Goal: Participate in discussion: Engage in conversation with other users on a specific topic

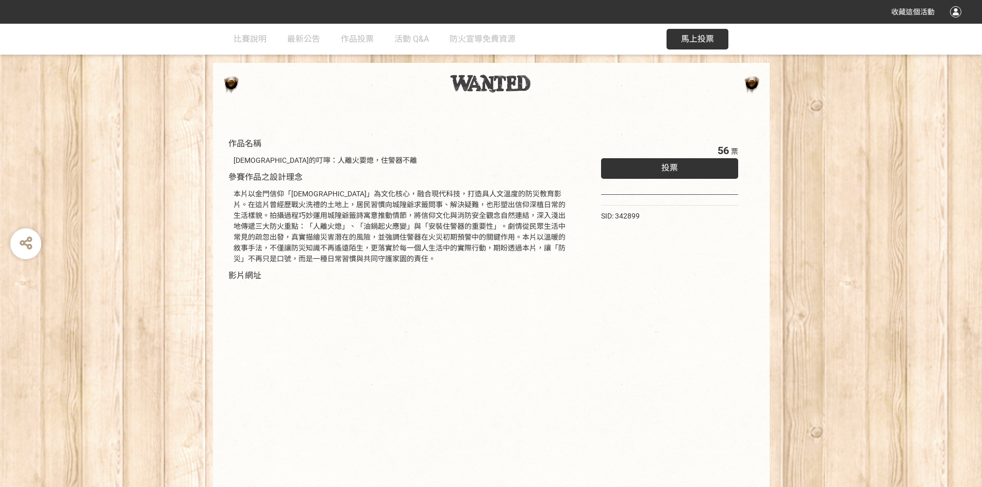
scroll to position [87, 0]
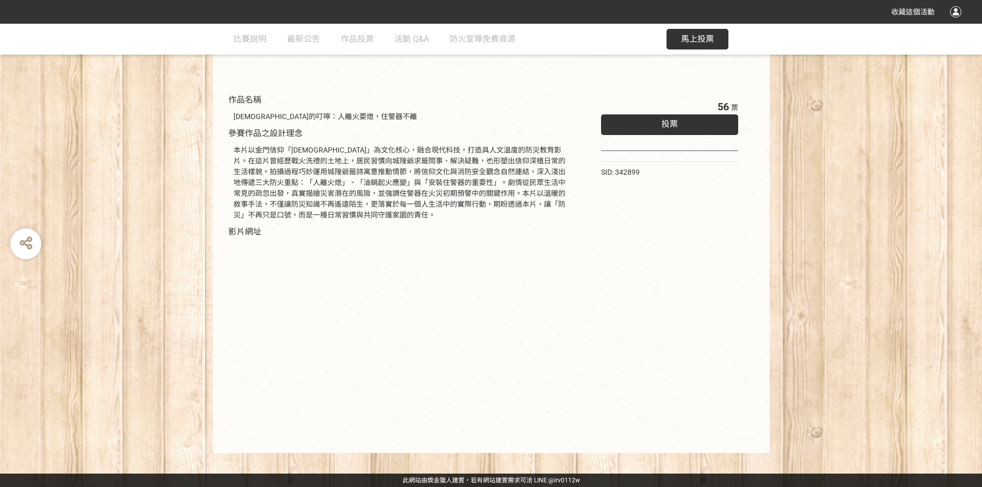
click at [692, 30] on button "馬上投票" at bounding box center [697, 39] width 62 height 21
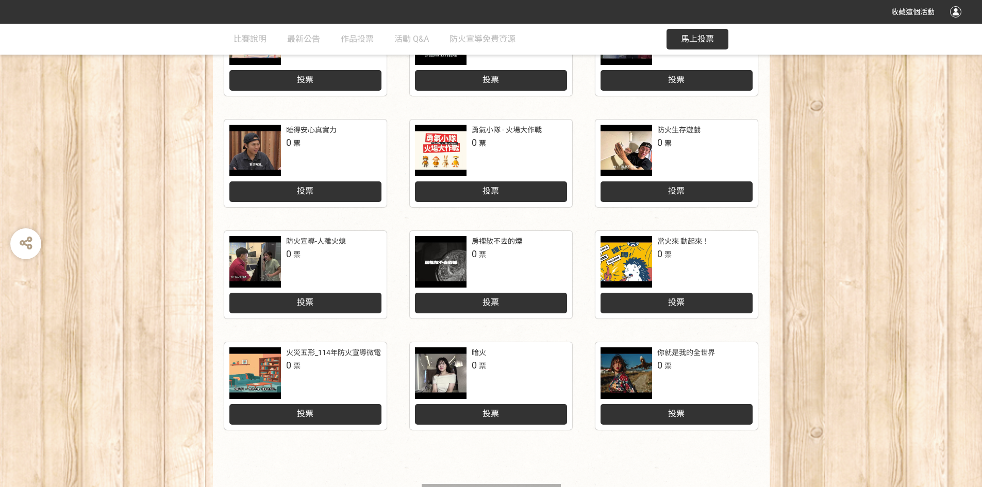
scroll to position [409, 0]
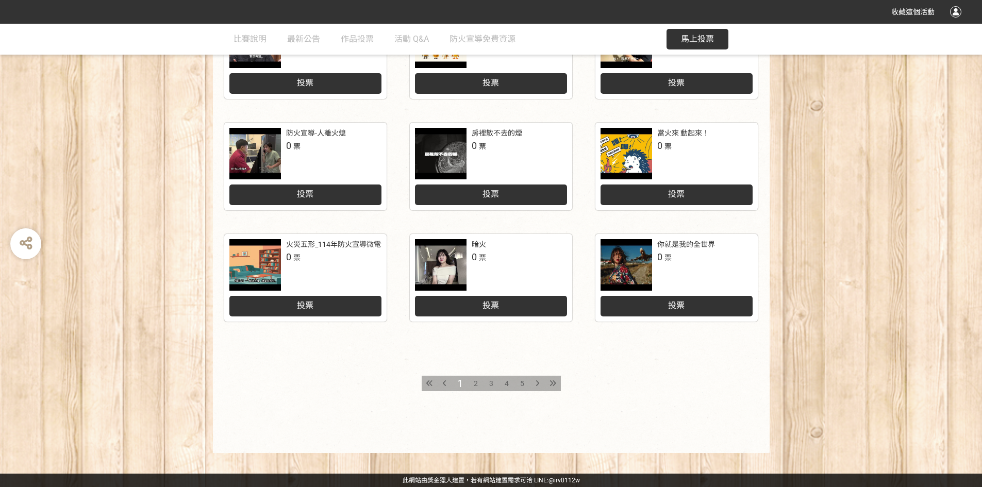
click at [475, 380] on span "2" at bounding box center [476, 383] width 4 height 8
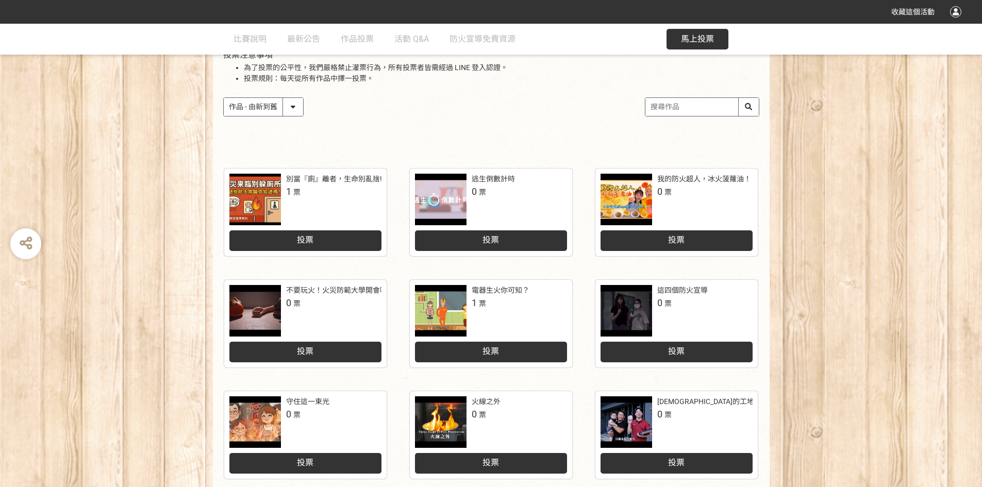
scroll to position [361, 0]
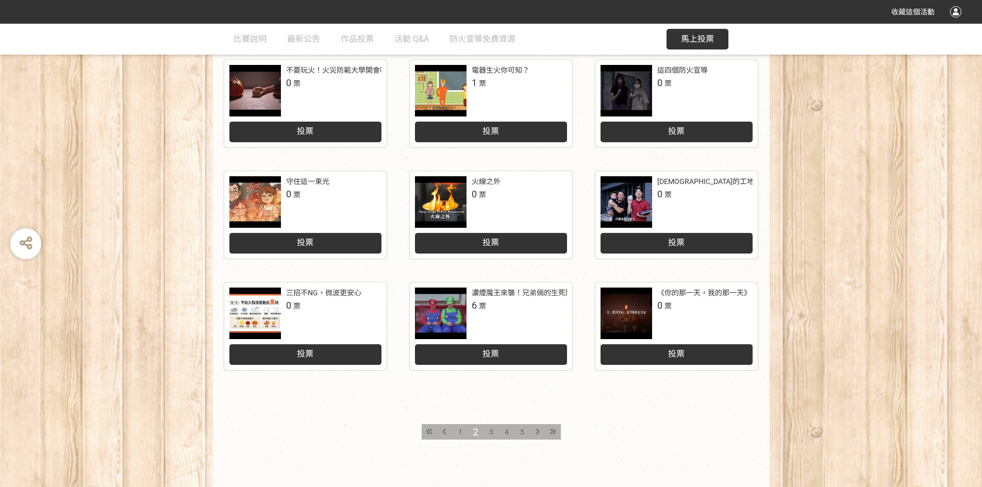
click at [491, 432] on span "3" at bounding box center [491, 432] width 4 height 8
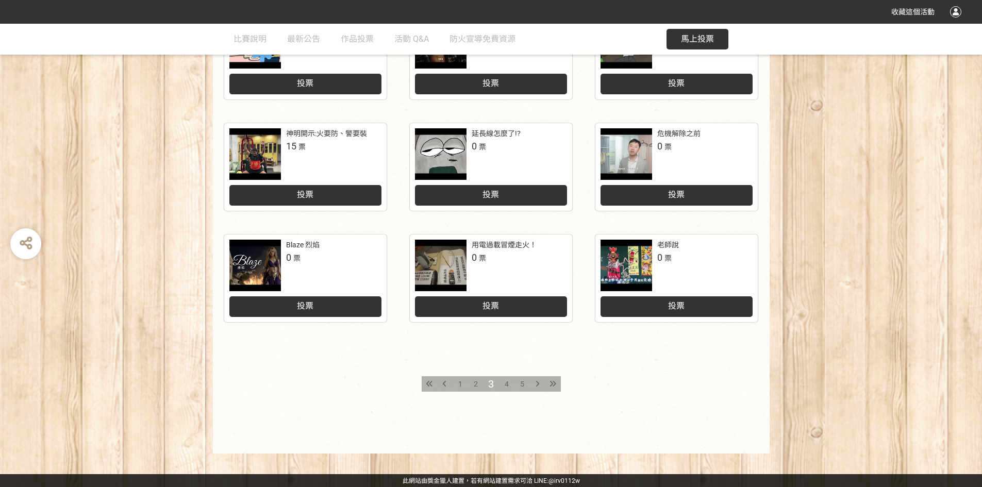
scroll to position [409, 0]
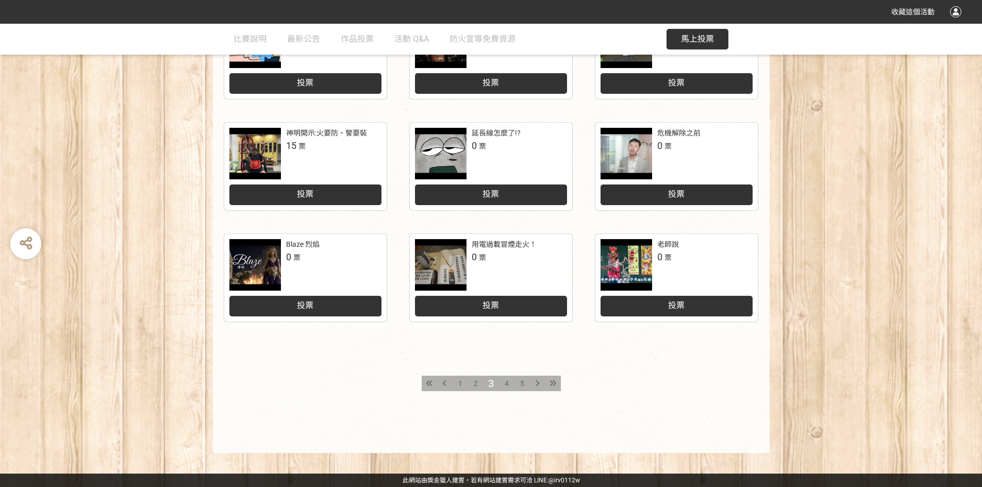
click at [507, 380] on span "4" at bounding box center [507, 383] width 4 height 8
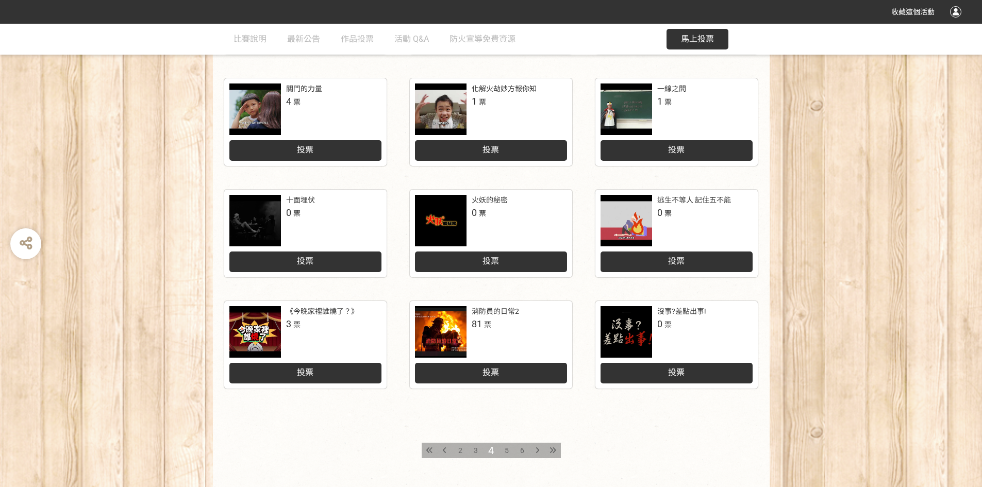
scroll to position [361, 0]
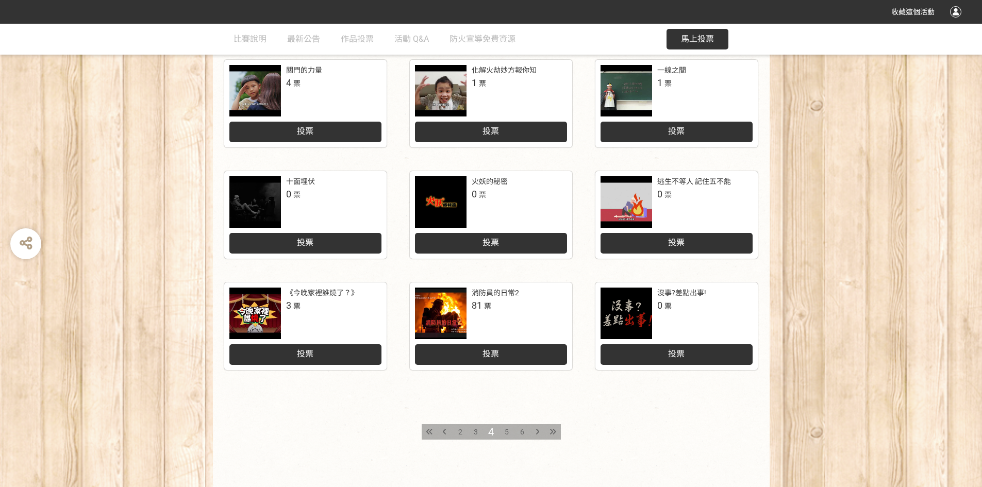
click at [507, 429] on span "5" at bounding box center [507, 432] width 4 height 8
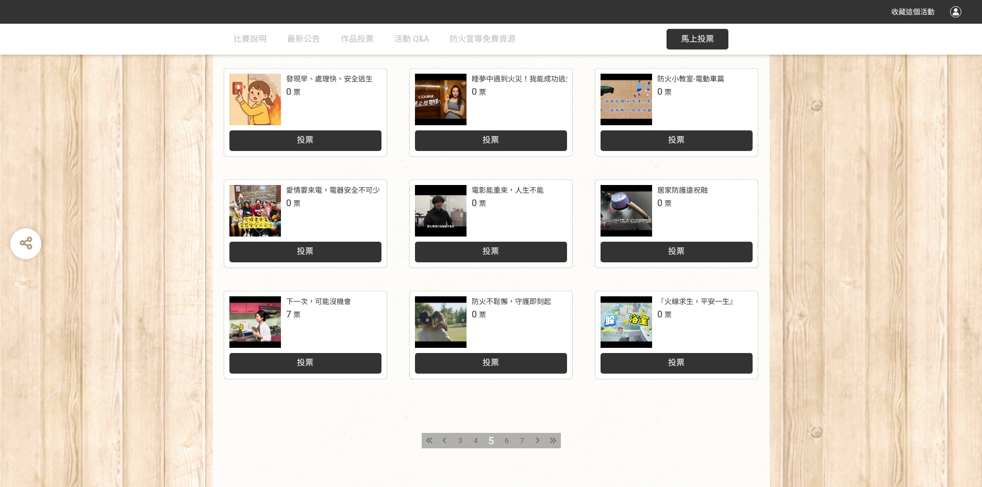
scroll to position [409, 0]
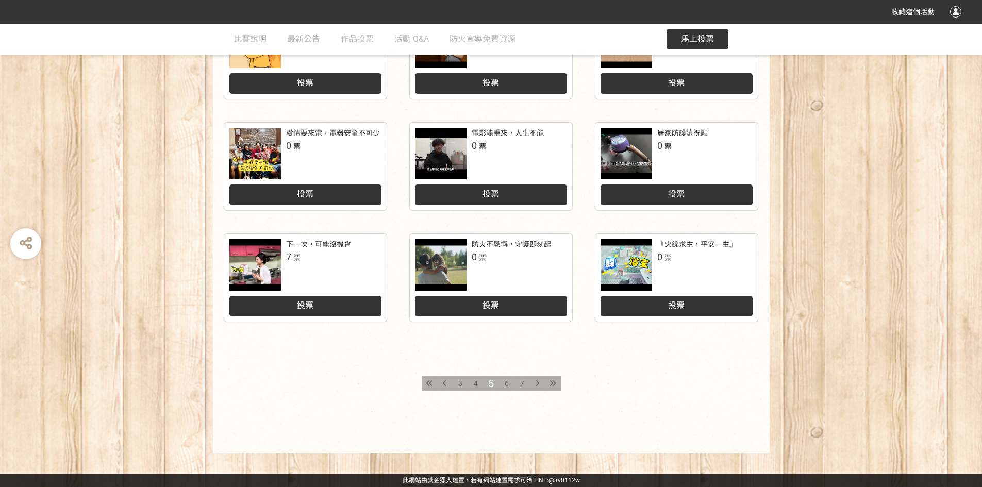
click at [506, 382] on span "6" at bounding box center [507, 383] width 4 height 8
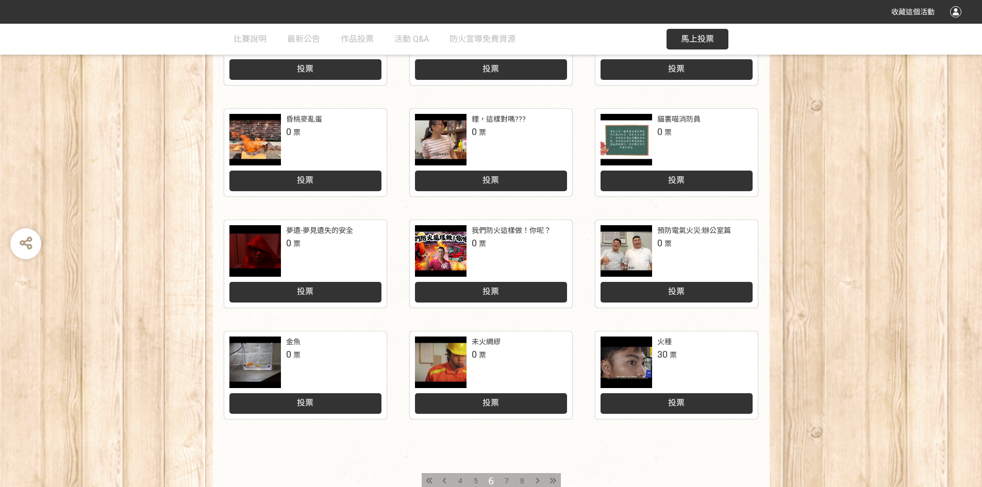
scroll to position [409, 0]
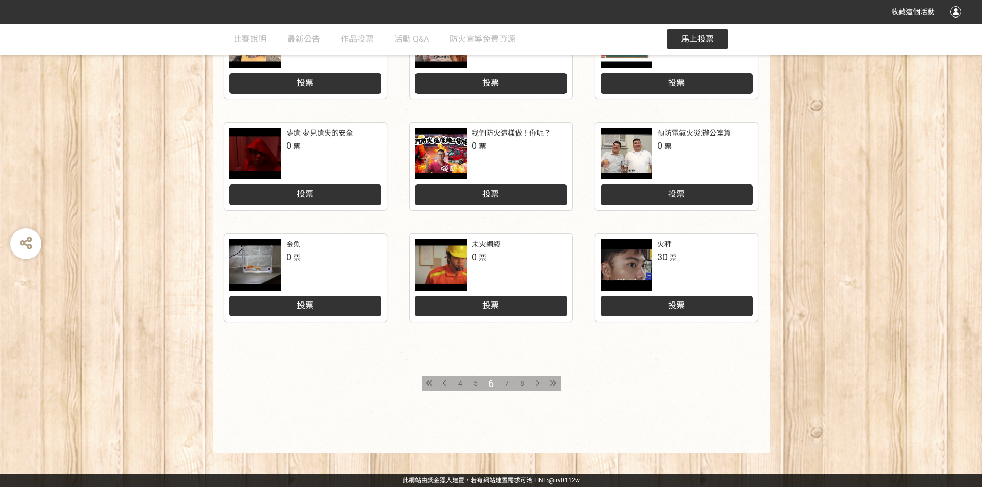
click at [502, 383] on div "7" at bounding box center [506, 383] width 15 height 15
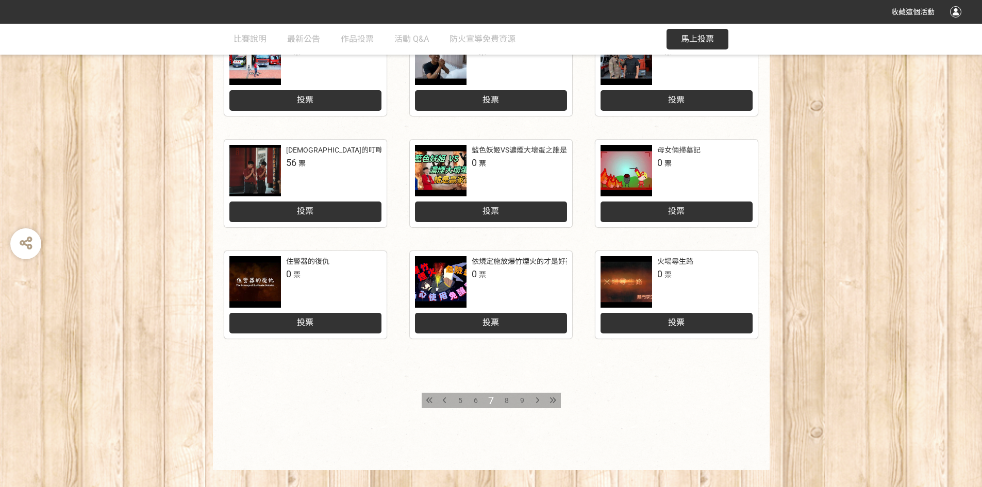
scroll to position [409, 0]
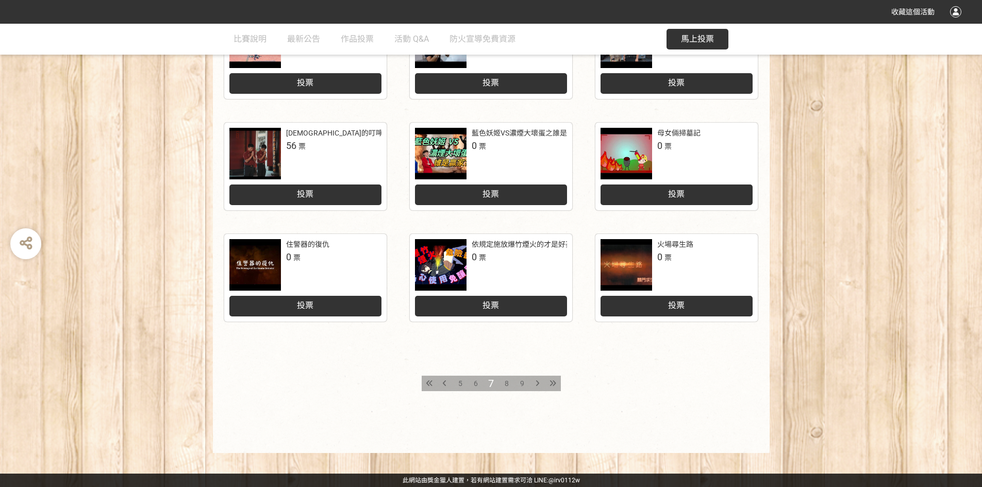
click at [509, 382] on div "8" at bounding box center [506, 383] width 15 height 15
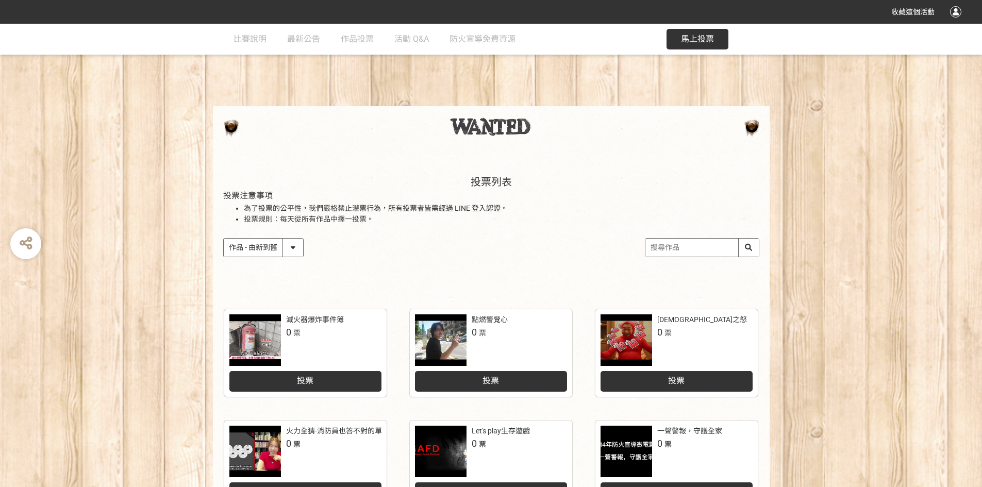
click at [296, 248] on select "作品 - 由新到舊 作品 - 由舊到新 票數 - 由多到少 票數 - 由少到多" at bounding box center [263, 248] width 79 height 18
select select "vote"
click at [224, 239] on select "作品 - 由新到舊 作品 - 由舊到新 票數 - 由多到少 票數 - 由少到多" at bounding box center [263, 248] width 79 height 18
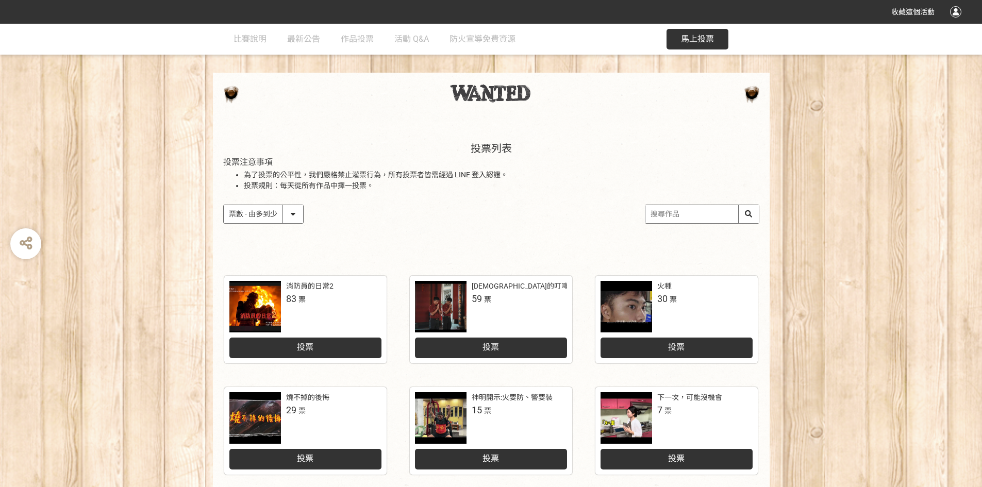
scroll to position [52, 0]
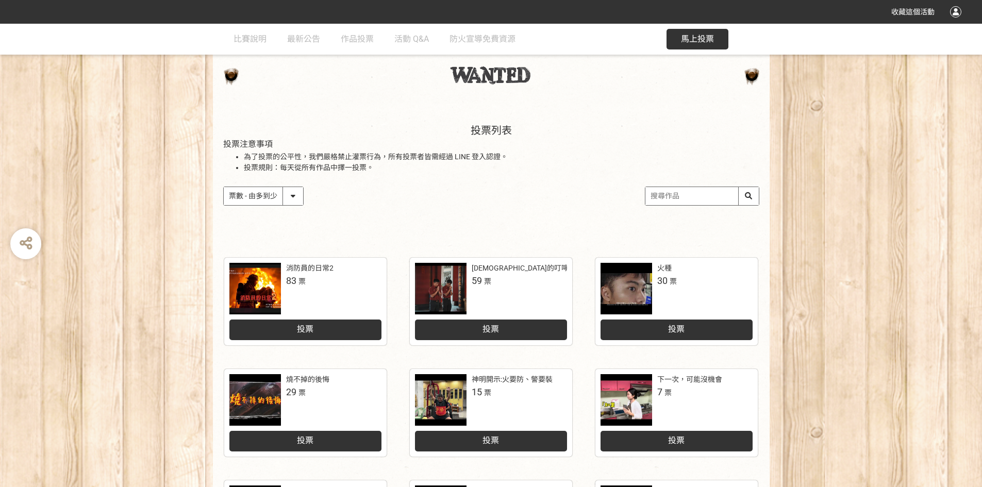
click at [258, 280] on div at bounding box center [255, 289] width 52 height 52
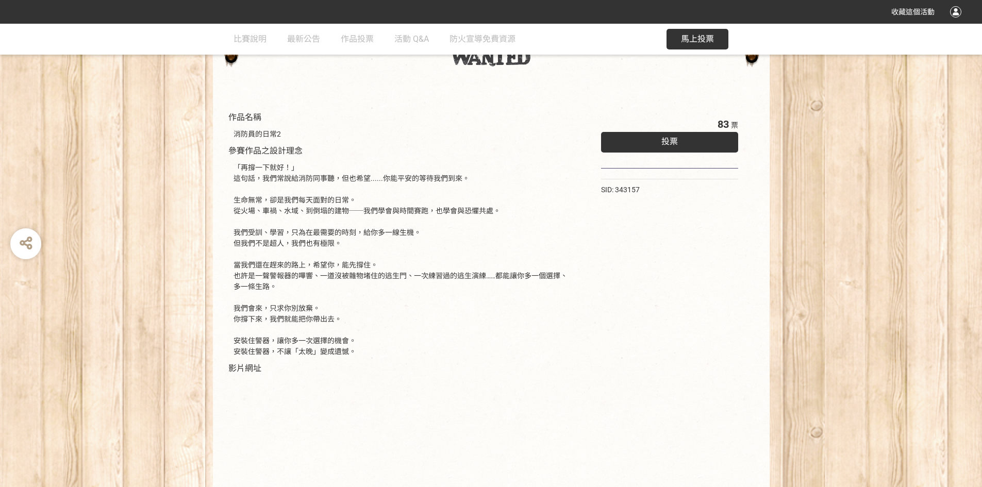
scroll to position [206, 0]
